Goal: Task Accomplishment & Management: Use online tool/utility

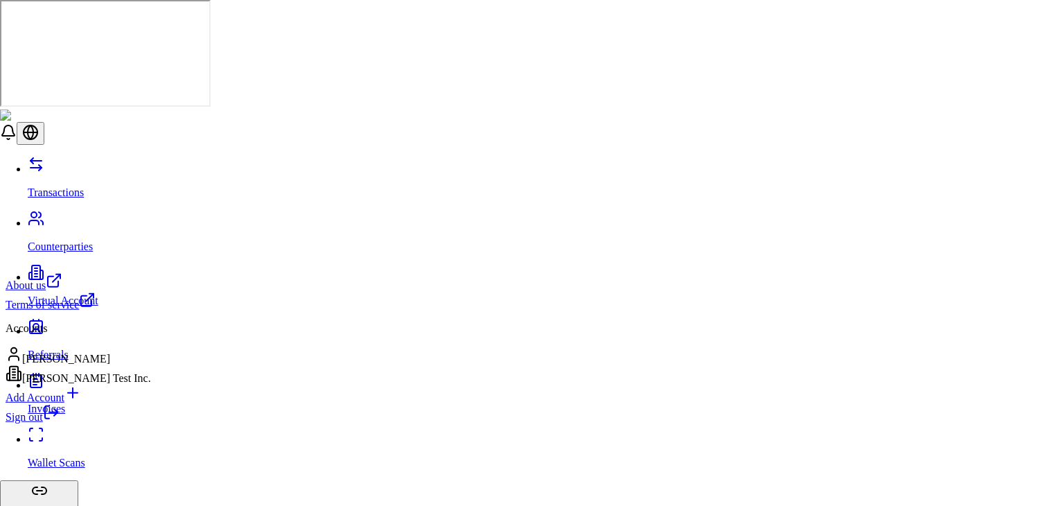
click at [60, 423] on link "Sign out" at bounding box center [33, 417] width 54 height 12
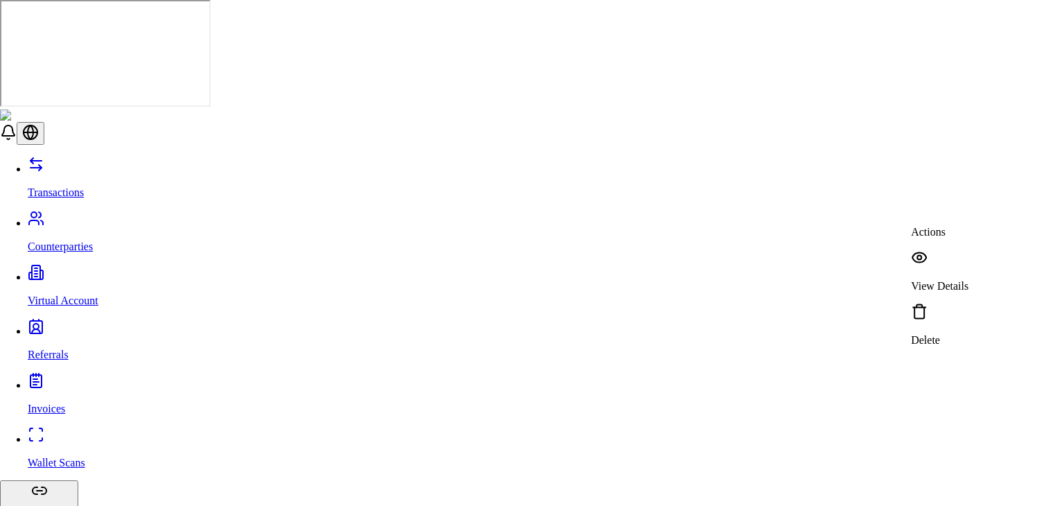
click at [941, 256] on div "View Details" at bounding box center [939, 270] width 57 height 43
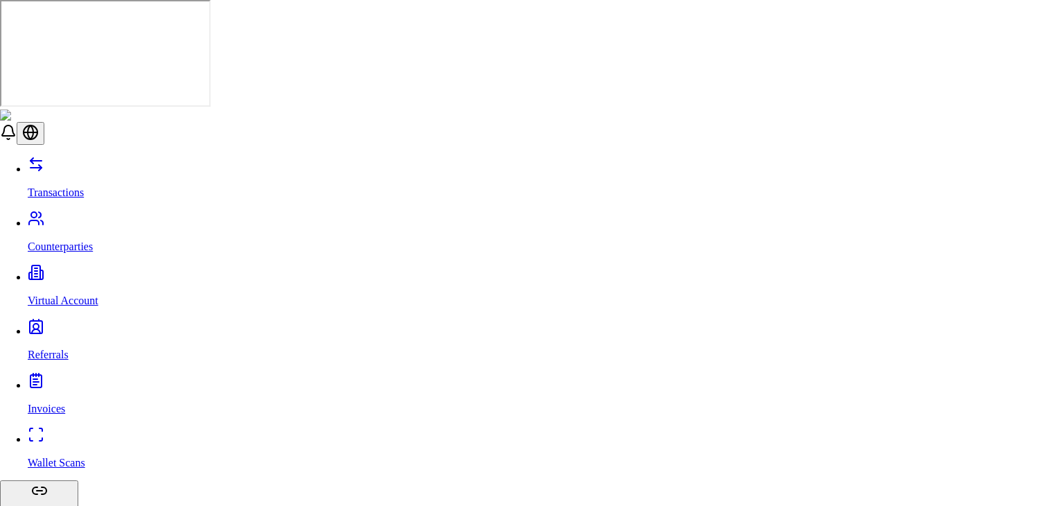
type input "***"
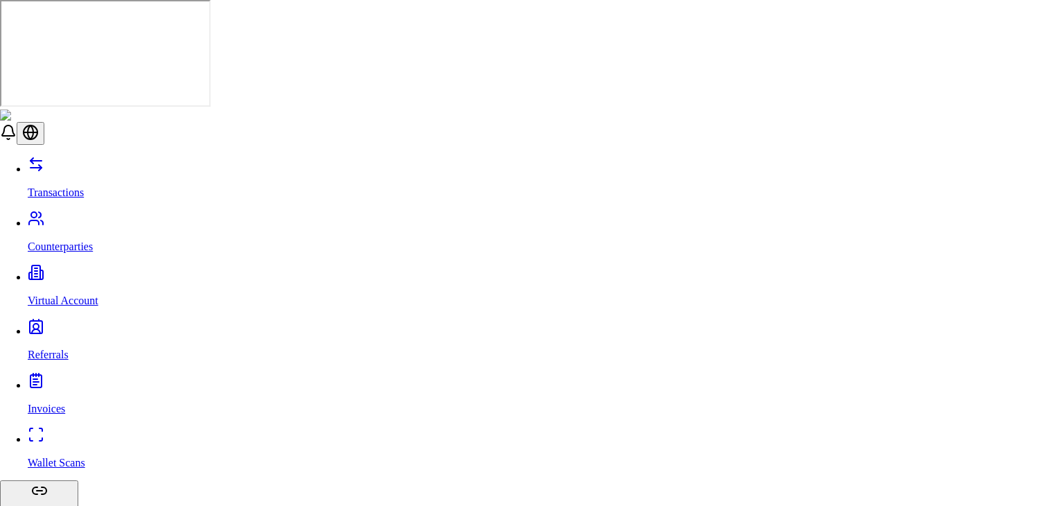
click at [959, 280] on p "View Details" at bounding box center [939, 286] width 57 height 12
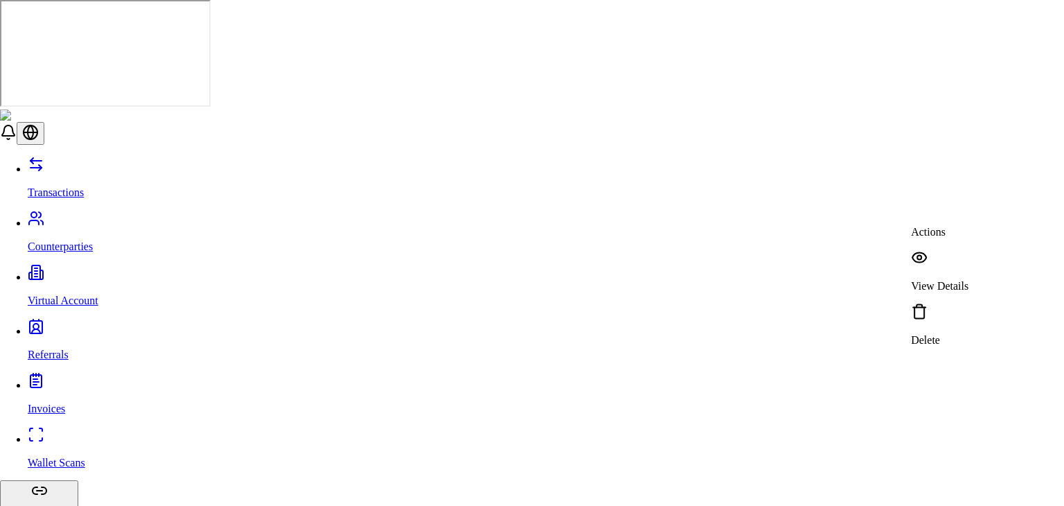
click at [940, 251] on div "View Details" at bounding box center [939, 270] width 57 height 43
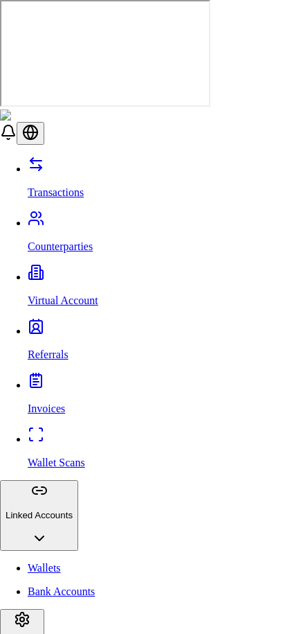
scroll to position [283, 0]
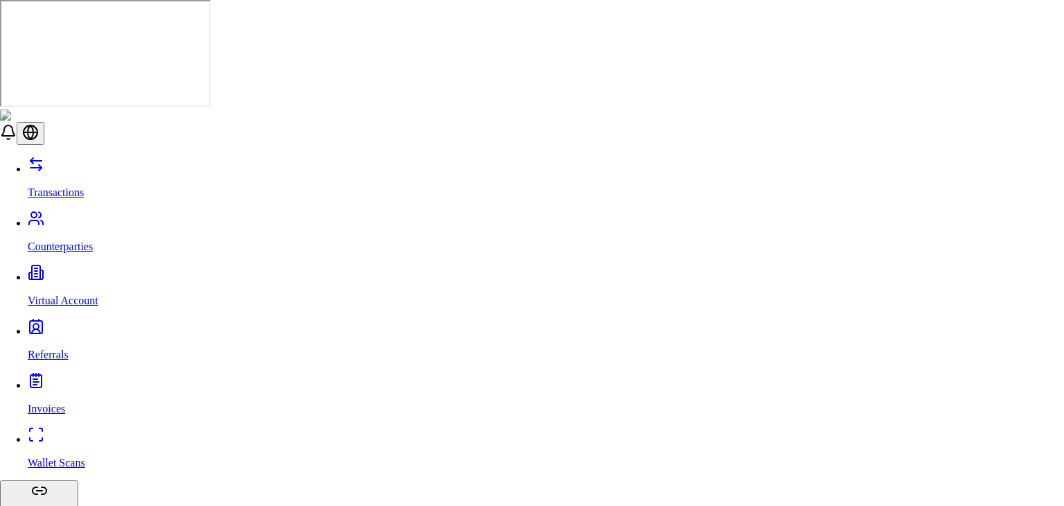
scroll to position [294, 0]
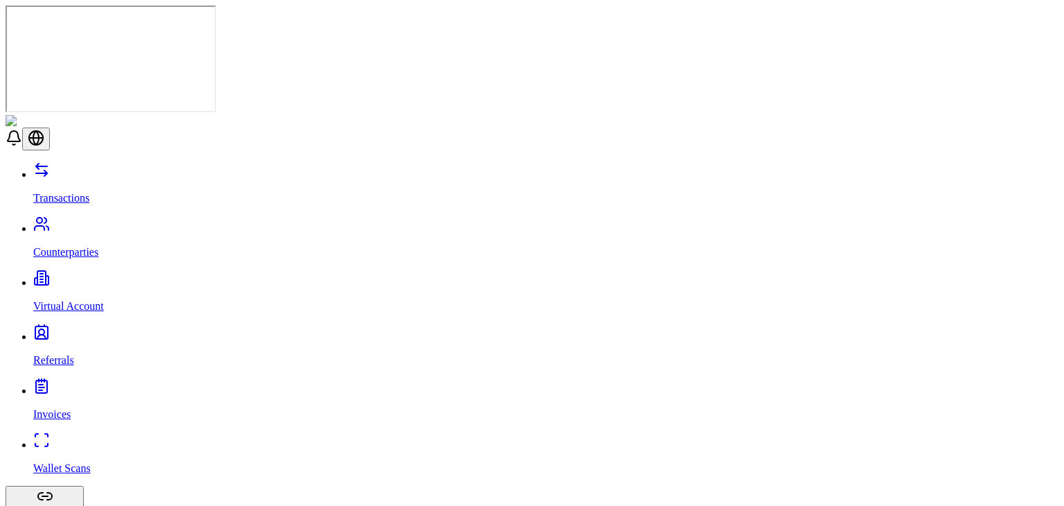
click at [110, 222] on link "Counterparties" at bounding box center [545, 240] width 1025 height 36
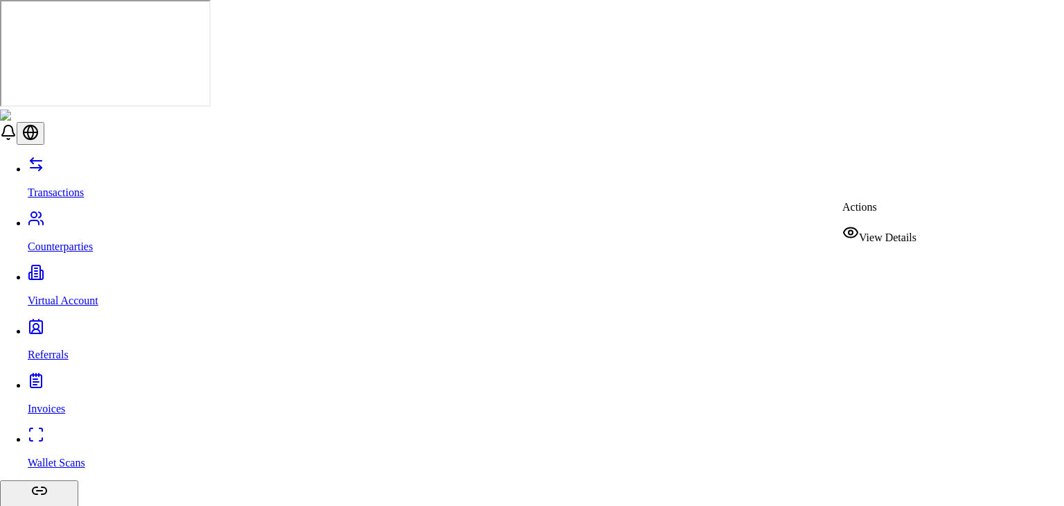
click at [858, 229] on icon at bounding box center [851, 233] width 14 height 10
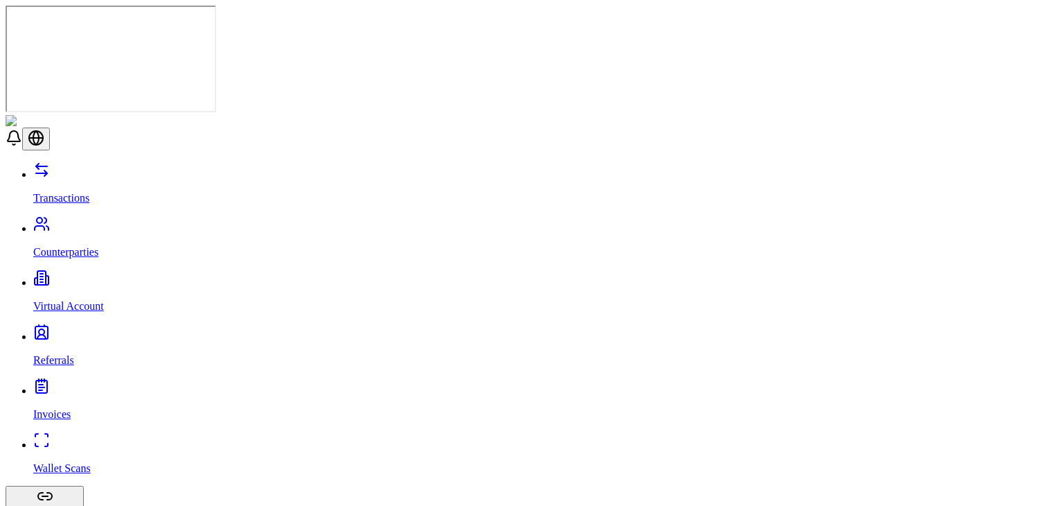
scroll to position [346, 0]
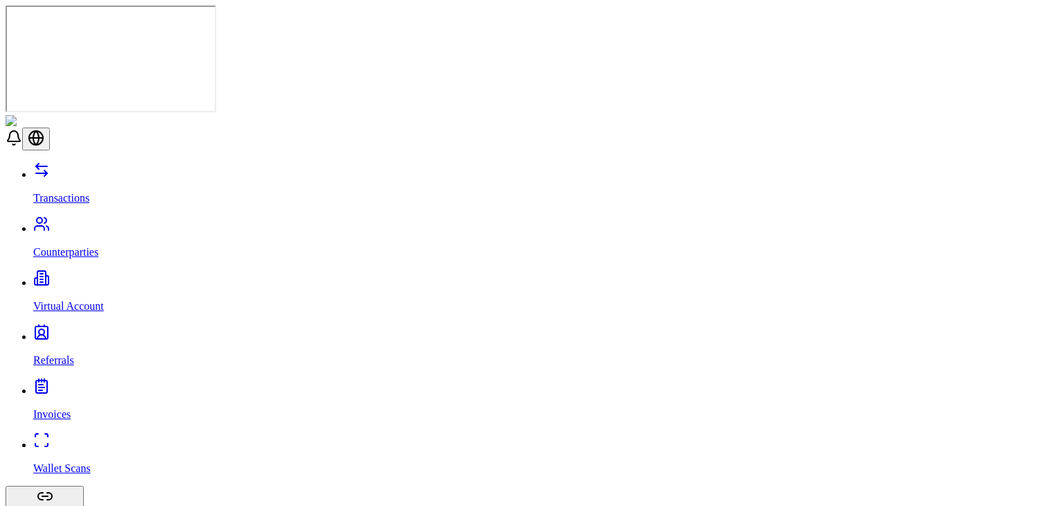
scroll to position [0, 0]
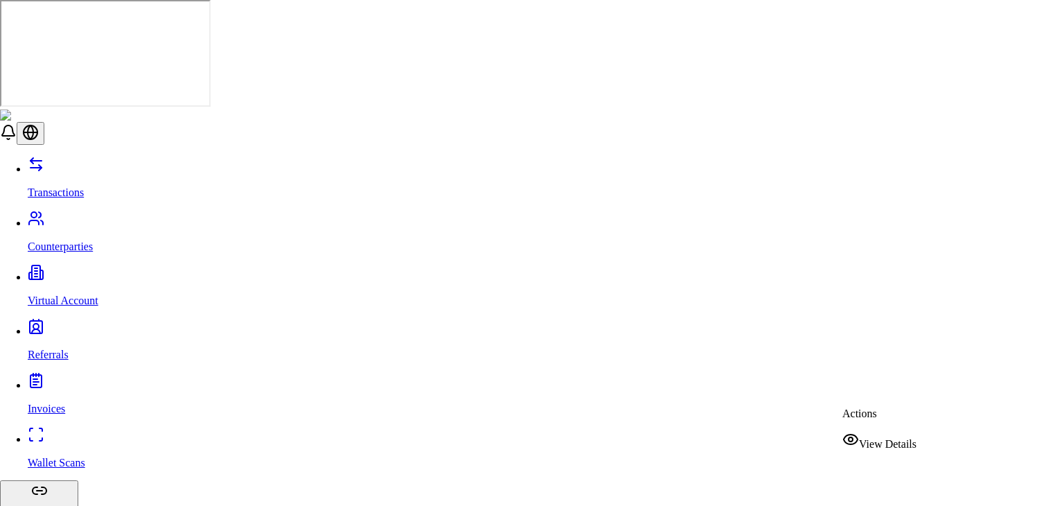
click at [874, 438] on span "View Details" at bounding box center [887, 444] width 57 height 12
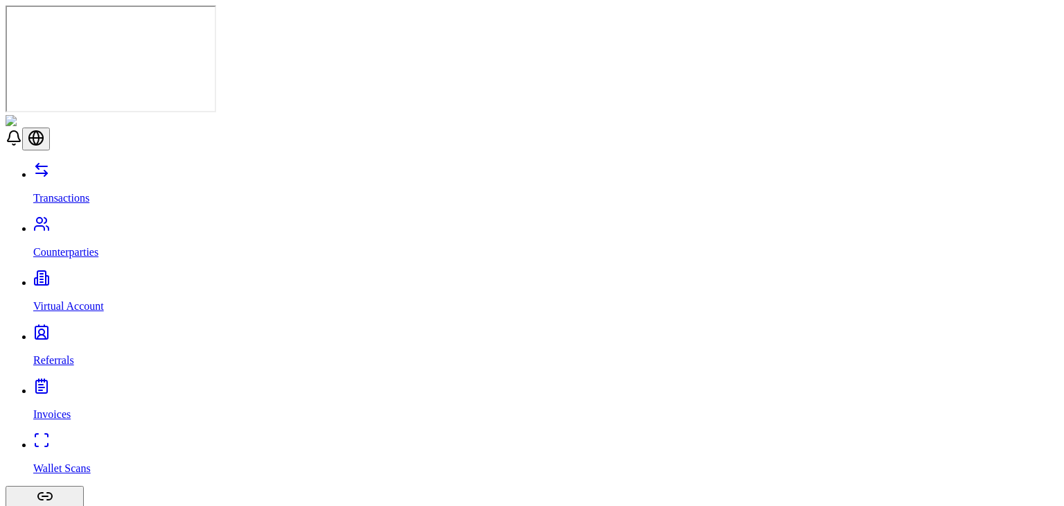
scroll to position [207, 0]
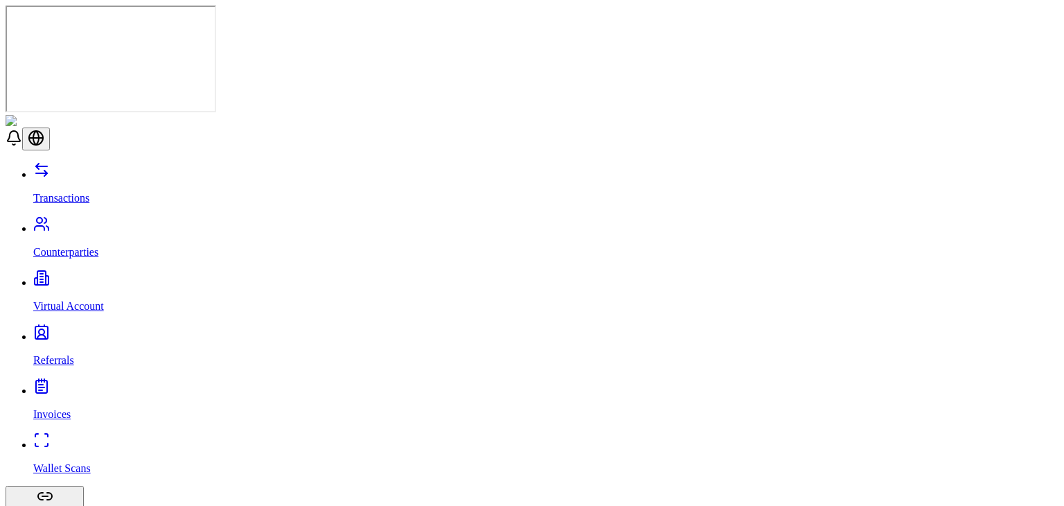
click at [136, 276] on link "Virtual Account" at bounding box center [545, 294] width 1025 height 36
click at [86, 330] on link "Referrals" at bounding box center [545, 348] width 1025 height 36
click at [64, 408] on p "Invoices" at bounding box center [545, 414] width 1025 height 12
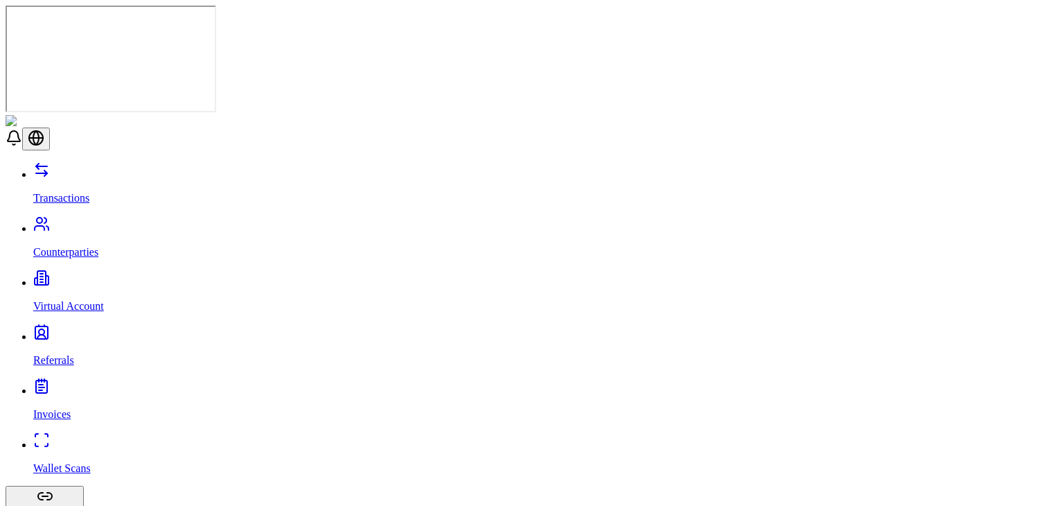
scroll to position [519, 0]
click at [127, 438] on link "Wallet Scans" at bounding box center [545, 456] width 1025 height 36
click at [122, 222] on link "Counterparties" at bounding box center [545, 240] width 1025 height 36
click at [116, 168] on link "Transactions" at bounding box center [545, 186] width 1025 height 36
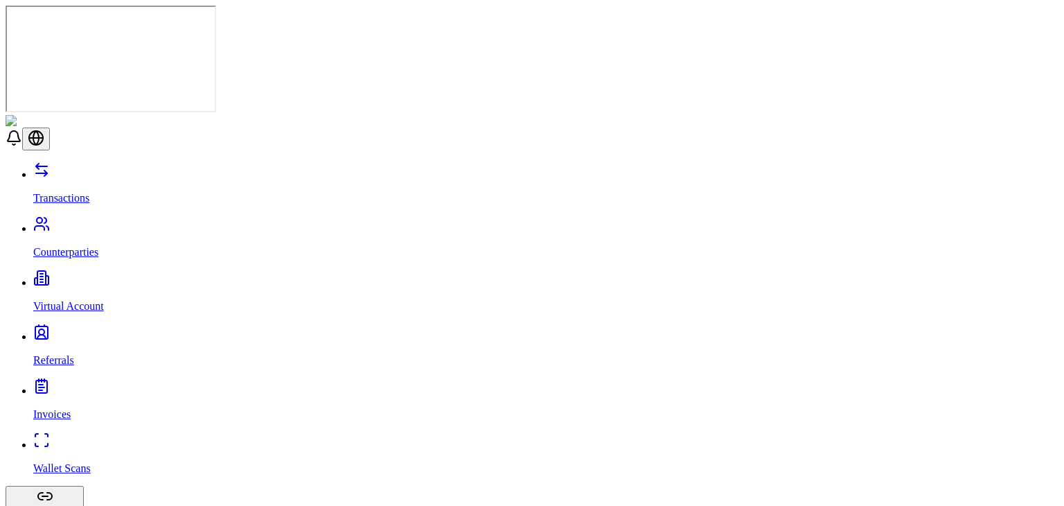
click at [117, 222] on link "Counterparties" at bounding box center [545, 240] width 1025 height 36
click at [103, 168] on link "Transactions" at bounding box center [545, 186] width 1025 height 36
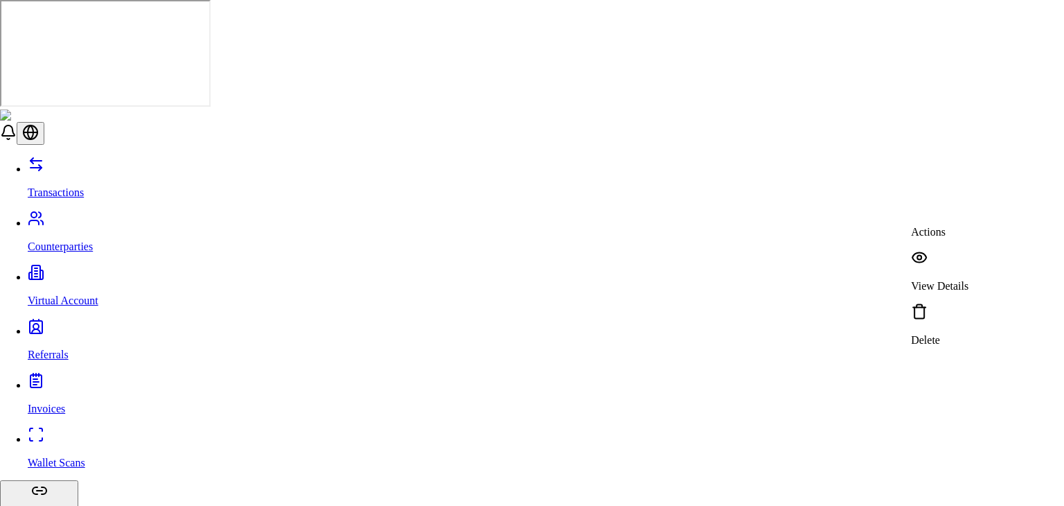
click at [942, 280] on p "View Details" at bounding box center [939, 286] width 57 height 12
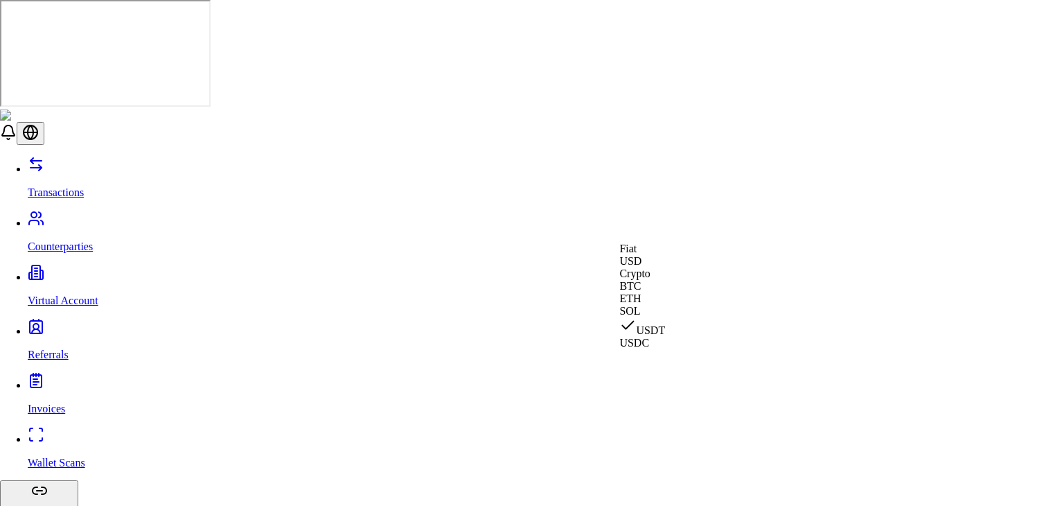
select select "***"
select select "****"
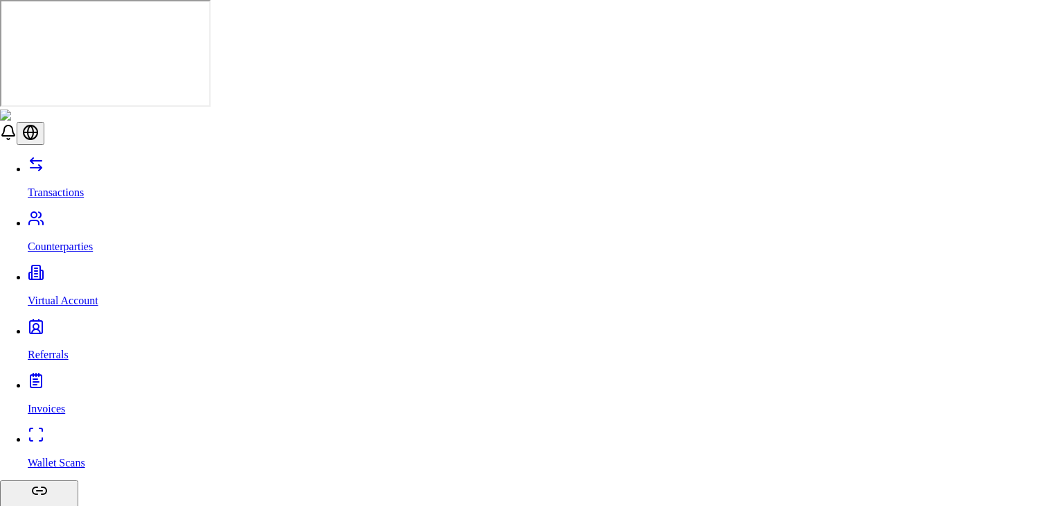
type input "***"
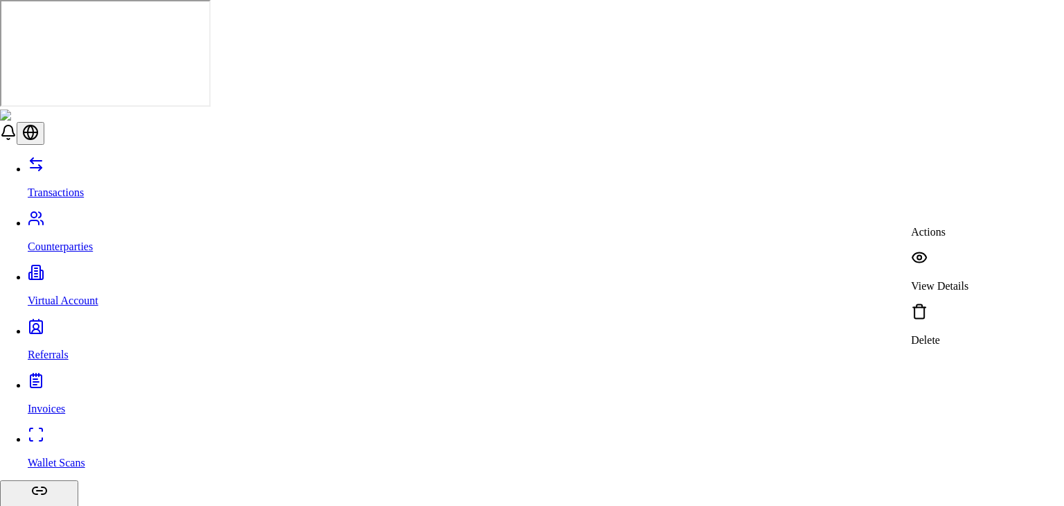
click at [942, 280] on p "View Details" at bounding box center [939, 286] width 57 height 12
click at [936, 294] on div "View Details" at bounding box center [939, 315] width 57 height 43
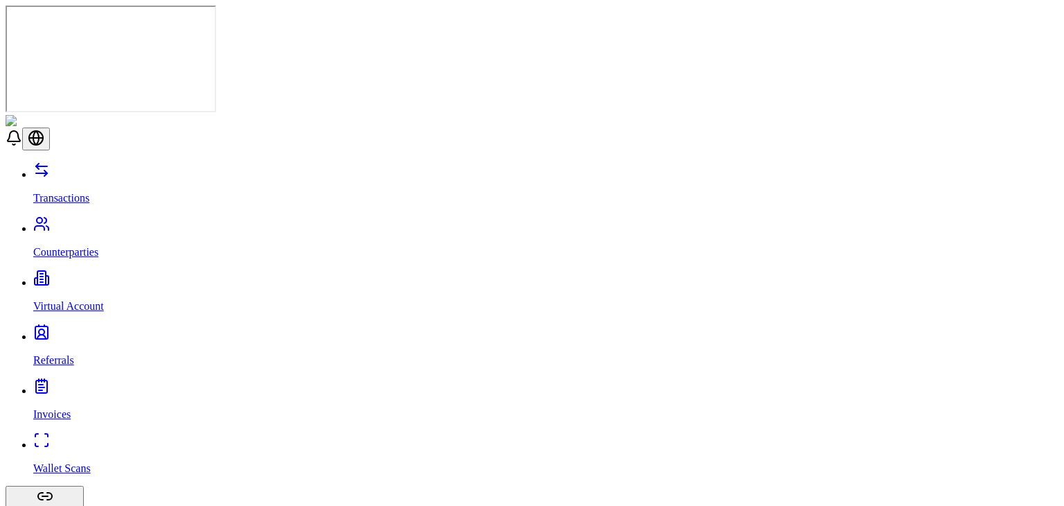
click at [133, 222] on link "Counterparties" at bounding box center [545, 240] width 1025 height 36
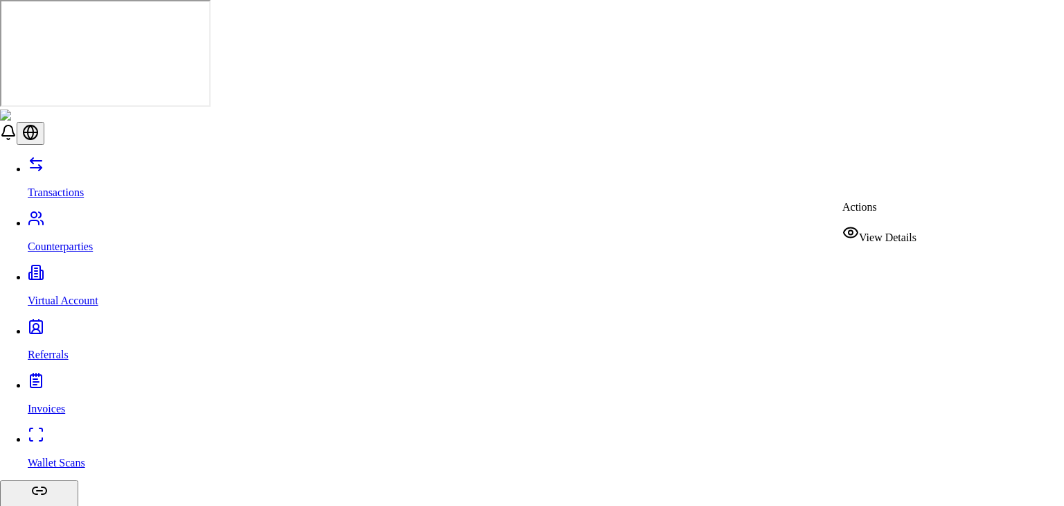
click at [889, 231] on span "View Details" at bounding box center [887, 237] width 57 height 12
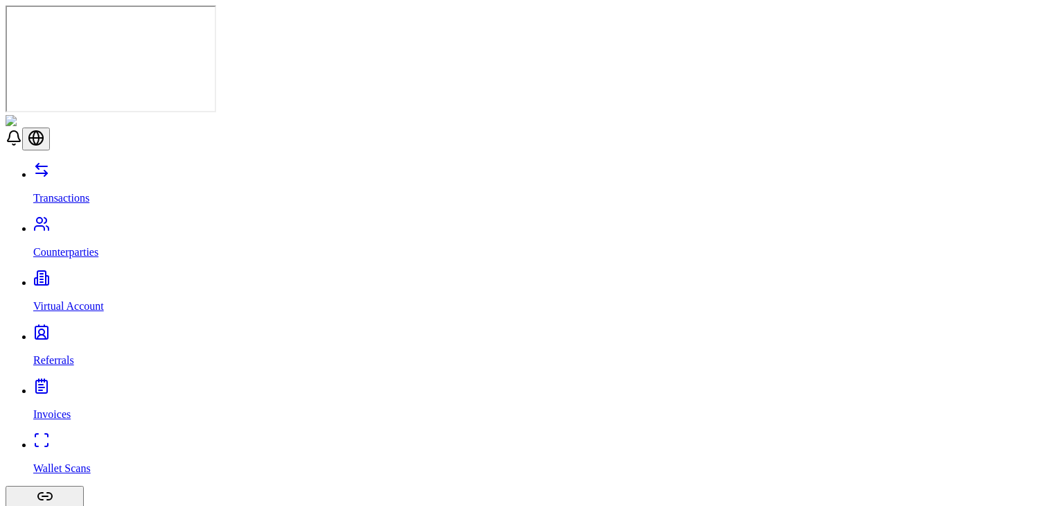
scroll to position [413, 0]
click at [105, 168] on link "Transactions" at bounding box center [545, 186] width 1025 height 36
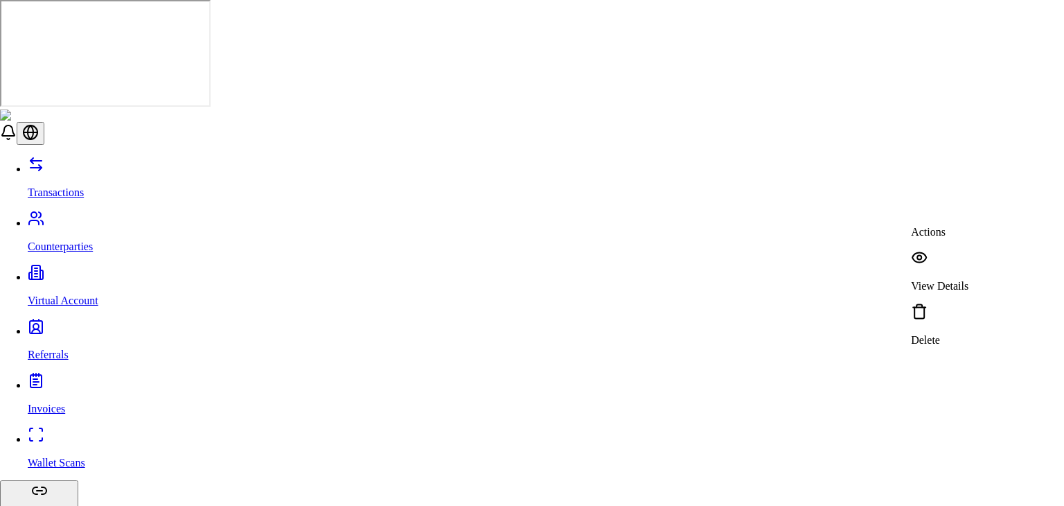
click at [955, 280] on p "View Details" at bounding box center [939, 286] width 57 height 12
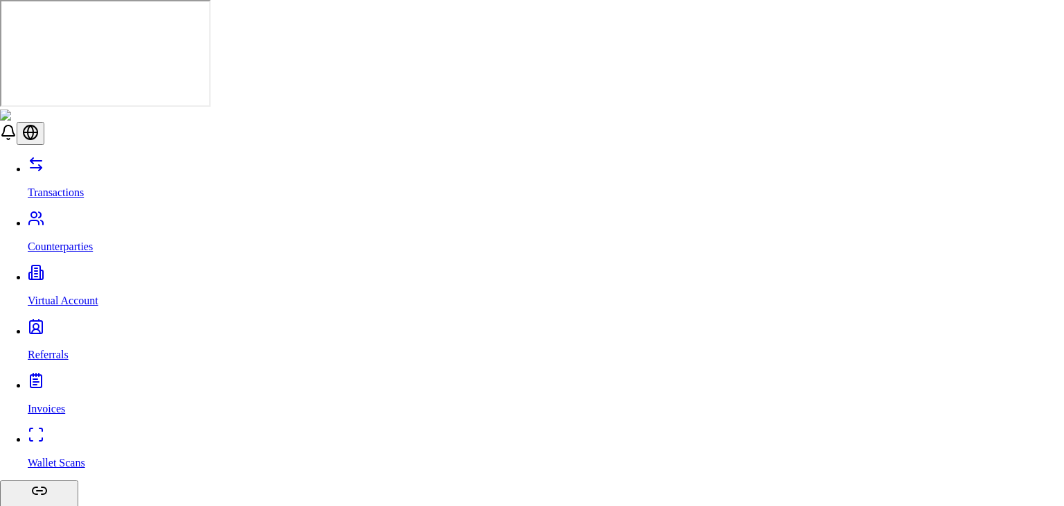
click at [923, 261] on div "View Details" at bounding box center [939, 270] width 57 height 43
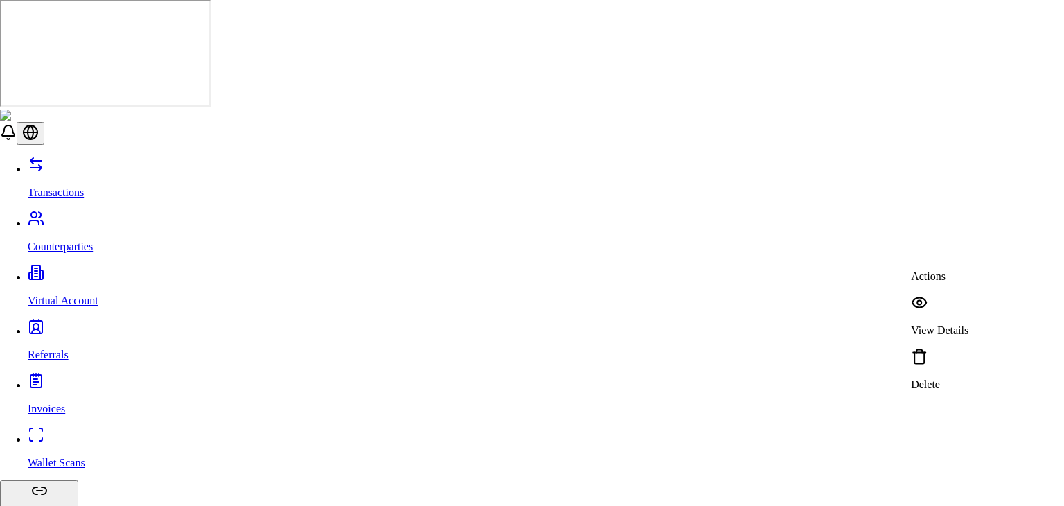
click at [952, 324] on p "View Details" at bounding box center [939, 330] width 57 height 12
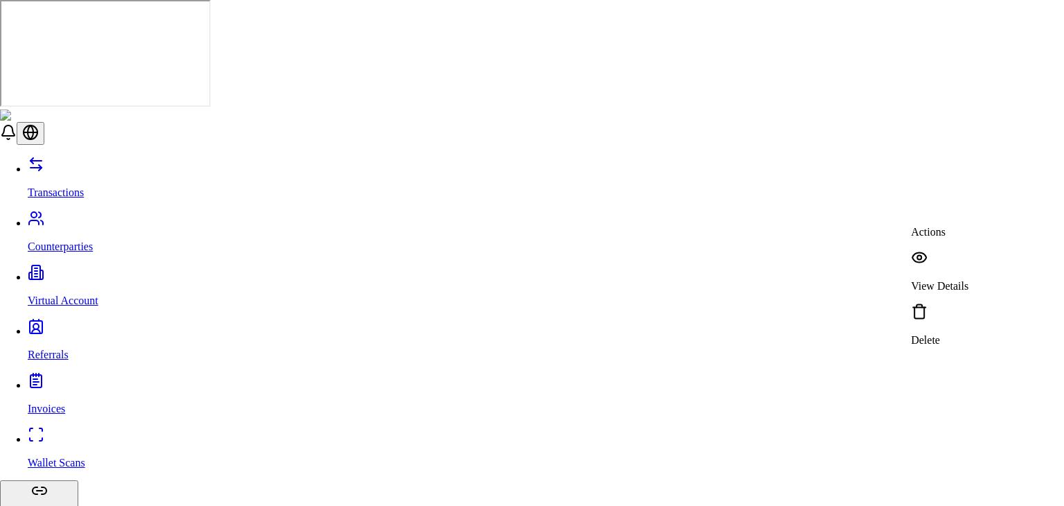
click at [953, 280] on p "View Details" at bounding box center [939, 286] width 57 height 12
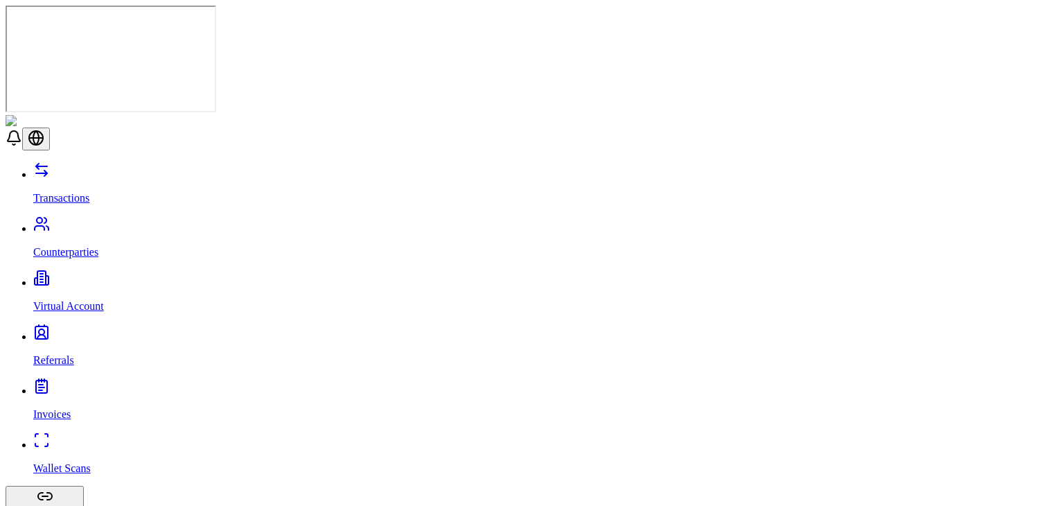
scroll to position [18, 0]
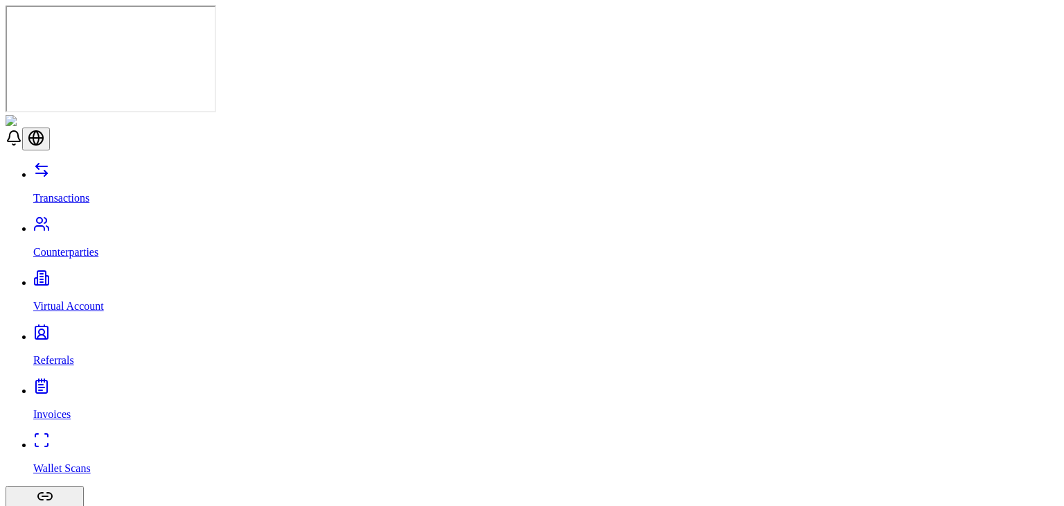
click at [76, 192] on p "Transactions" at bounding box center [545, 198] width 1025 height 12
